Goal: Task Accomplishment & Management: Use online tool/utility

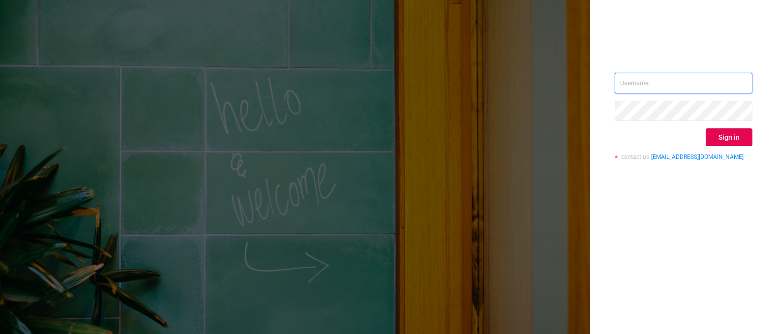
click at [678, 87] on input "text" at bounding box center [684, 83] width 138 height 21
type input "[EMAIL_ADDRESS][DOMAIN_NAME]"
click at [737, 138] on button "Sign in" at bounding box center [728, 137] width 47 height 18
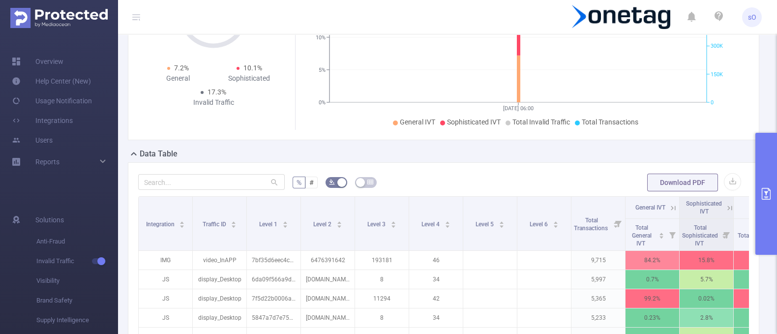
scroll to position [117, 0]
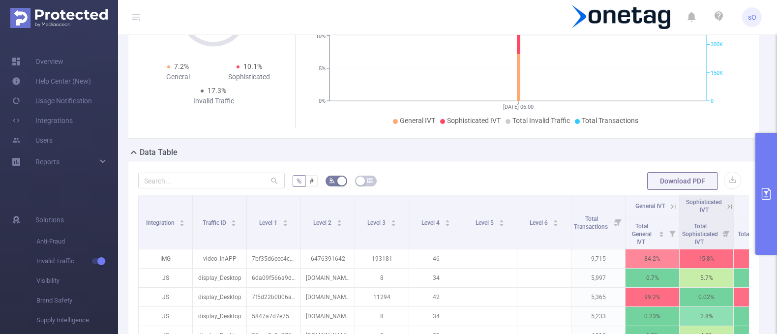
click at [771, 176] on button "primary" at bounding box center [766, 194] width 22 height 122
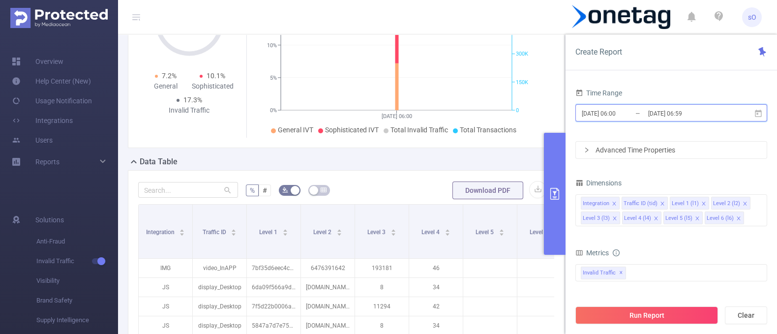
click at [751, 110] on span "[DATE] 06:00 _ [DATE] 06:59" at bounding box center [671, 112] width 192 height 17
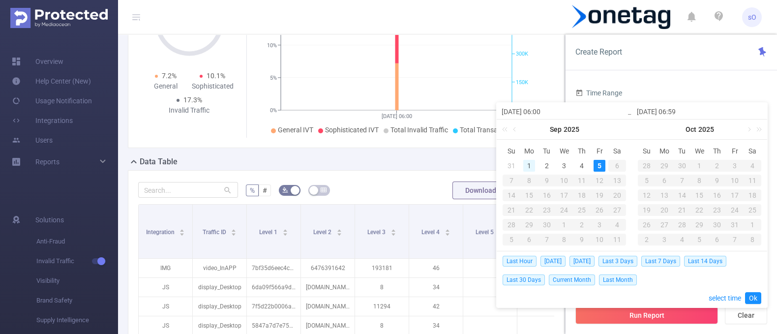
click at [529, 165] on div "1" at bounding box center [529, 166] width 12 height 12
click at [601, 167] on div "5" at bounding box center [599, 166] width 12 height 12
type input "[DATE] 06:00"
click at [750, 293] on link "Ok" at bounding box center [753, 298] width 16 height 12
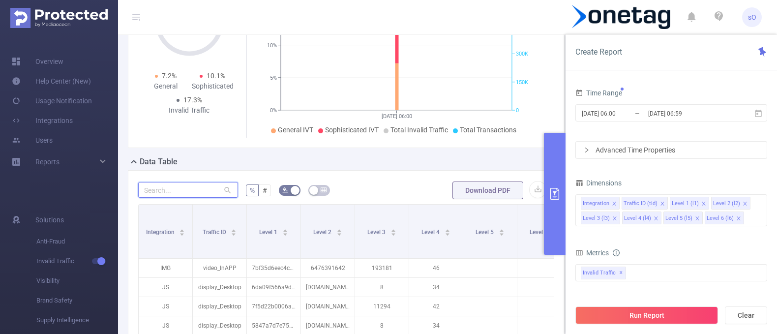
click at [203, 191] on input "text" at bounding box center [188, 190] width 100 height 16
paste input "7bf35d6eec4c74f"
type input "7bf35d6eec4c74f"
click at [553, 156] on button "primary" at bounding box center [555, 194] width 22 height 122
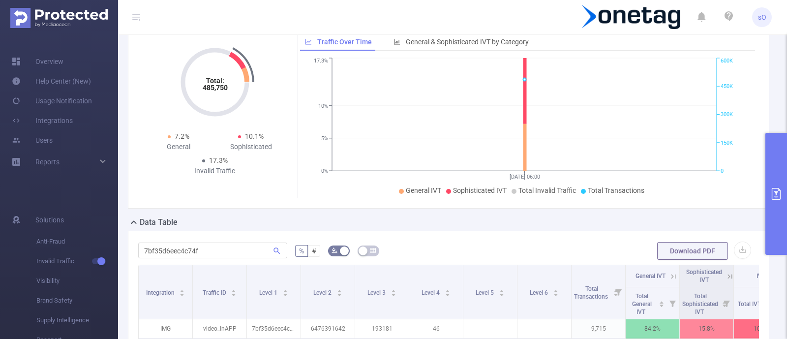
scroll to position [0, 0]
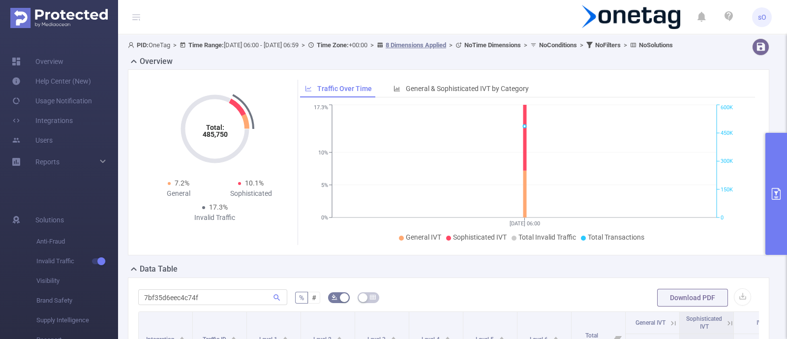
click at [776, 168] on button "primary" at bounding box center [776, 194] width 22 height 122
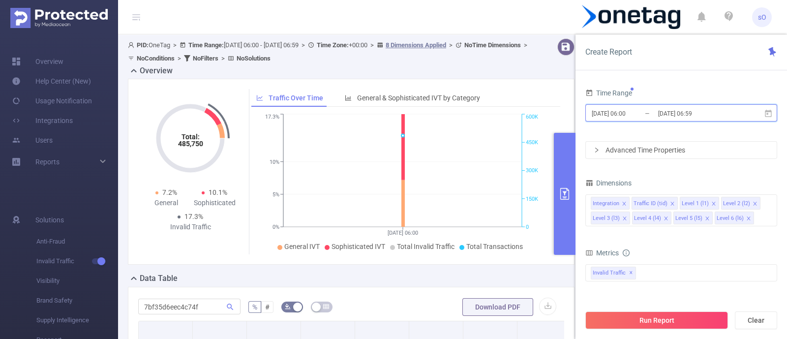
click at [760, 115] on span "[DATE] 06:00 _ [DATE] 06:59" at bounding box center [681, 112] width 192 height 17
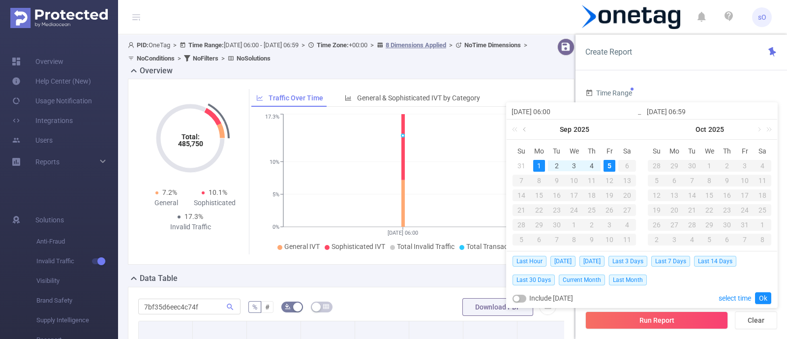
click at [528, 134] on link at bounding box center [525, 129] width 9 height 20
click at [571, 223] on div "27" at bounding box center [574, 225] width 12 height 12
click at [763, 296] on link "Ok" at bounding box center [763, 298] width 16 height 12
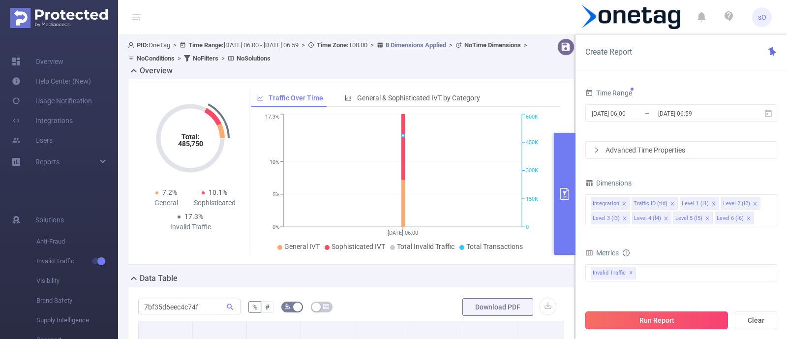
click at [643, 326] on button "Run Report" at bounding box center [656, 320] width 143 height 18
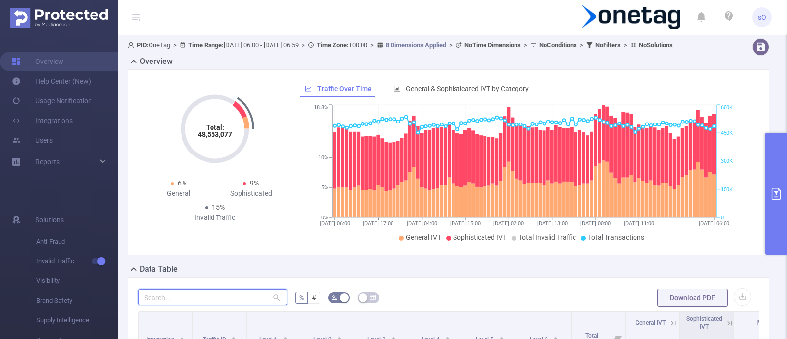
click at [216, 305] on input "text" at bounding box center [212, 297] width 149 height 16
paste input "xilany sa pubid: 7bf35d6eec4c74f"
drag, startPoint x: 193, startPoint y: 304, endPoint x: 81, endPoint y: 297, distance: 112.8
click at [81, 297] on section "Overview Help Center (New) Usage Notification Integrations Users Reports Soluti…" at bounding box center [393, 169] width 787 height 339
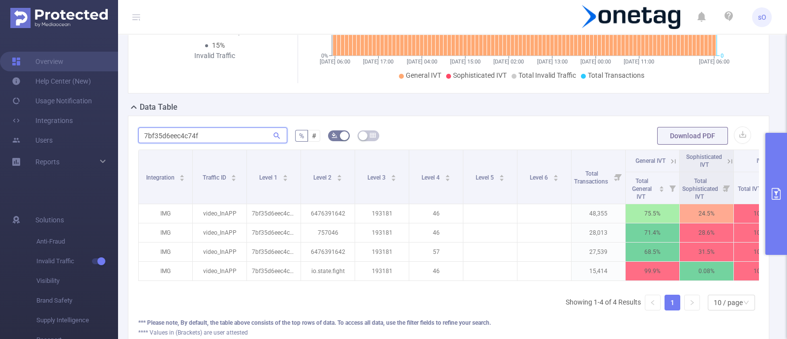
scroll to position [161, 0]
type input "7bf35d6eec4c74f"
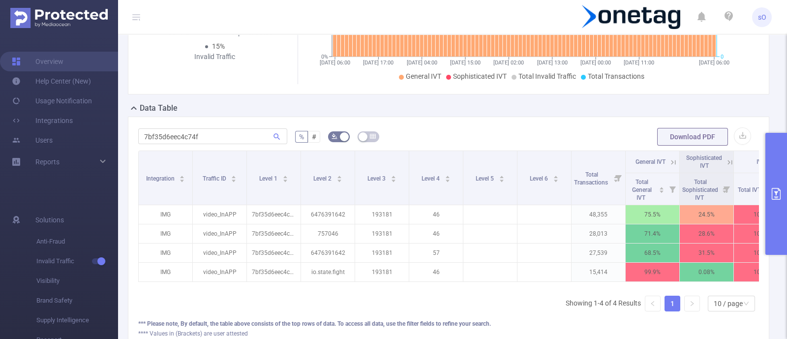
click at [776, 176] on button "primary" at bounding box center [776, 194] width 22 height 122
